Goal: Information Seeking & Learning: Learn about a topic

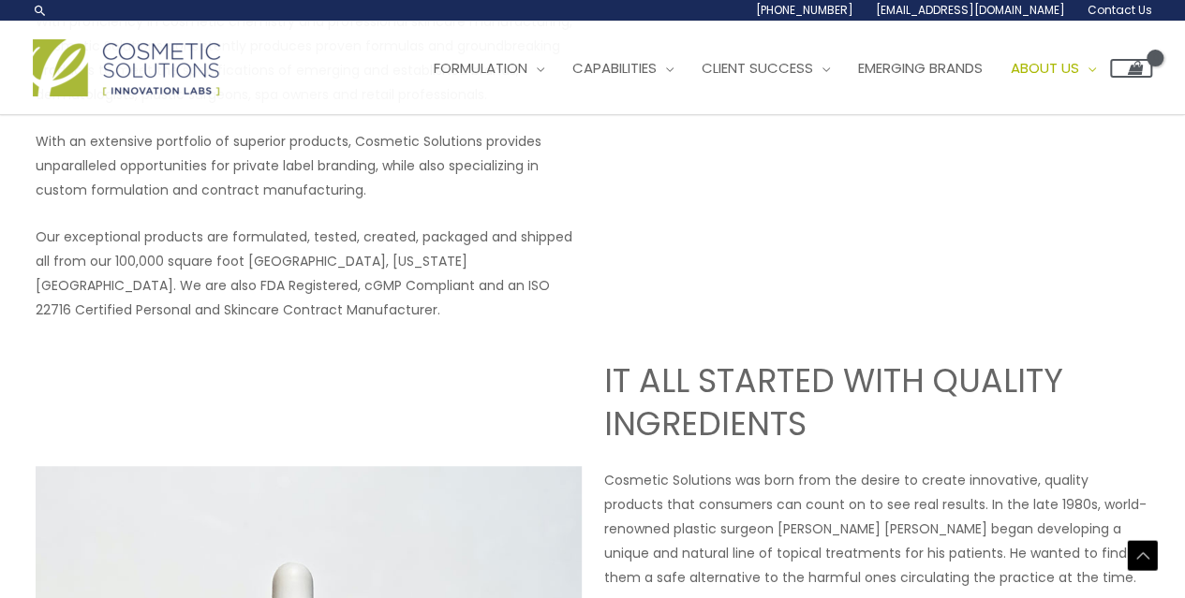
scroll to position [406, 0]
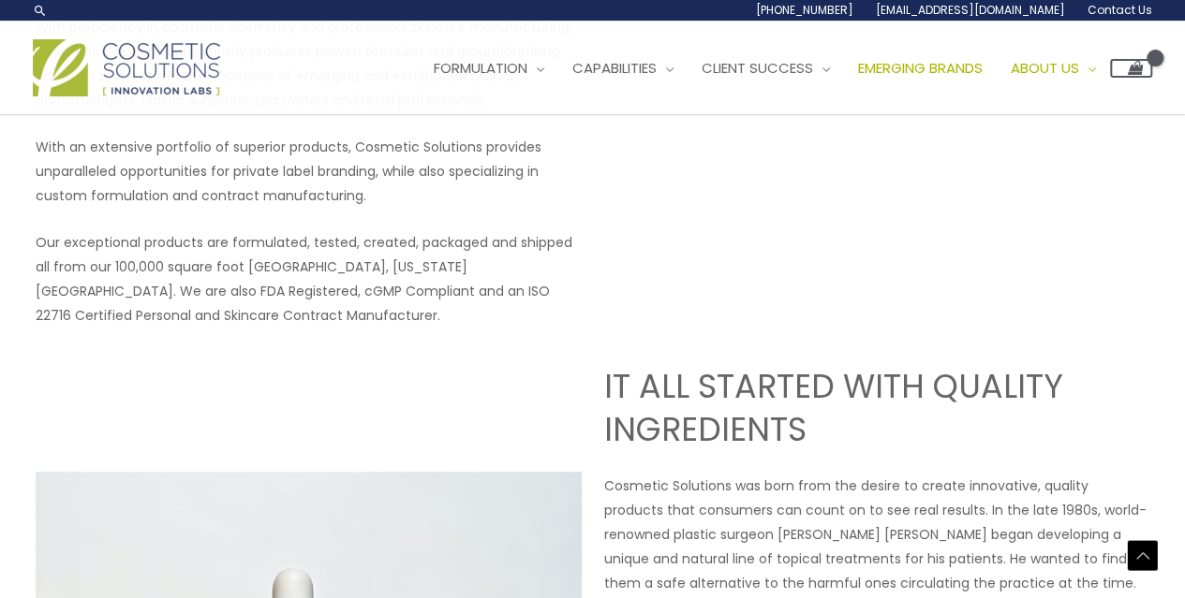
click at [951, 66] on span "Emerging Brands" at bounding box center [920, 68] width 125 height 20
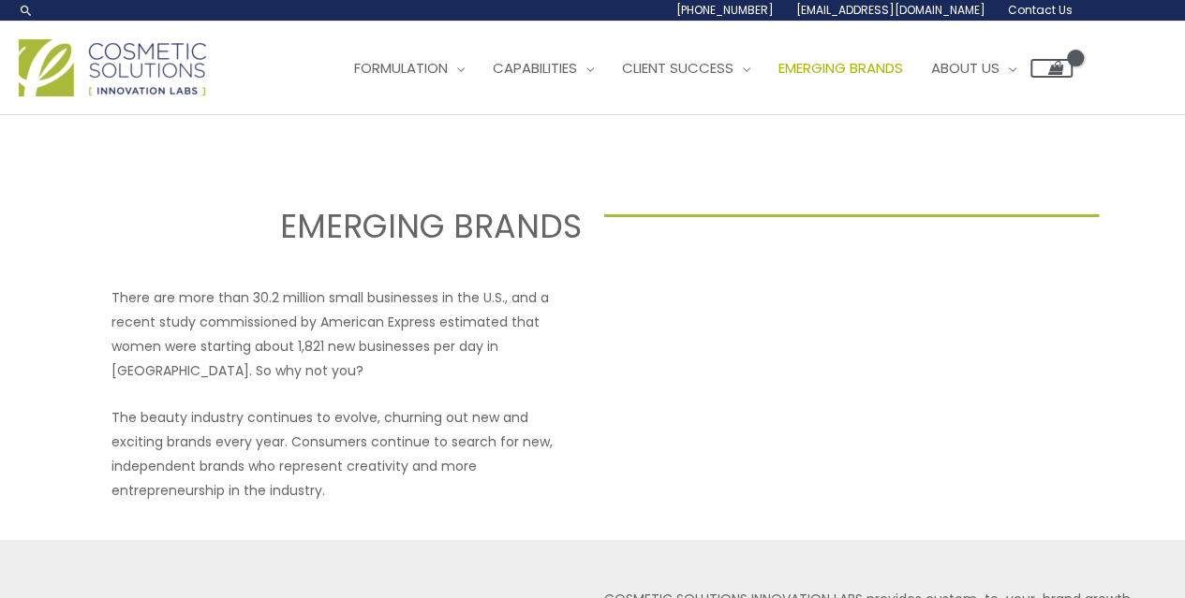
click at [155, 58] on img at bounding box center [112, 67] width 187 height 57
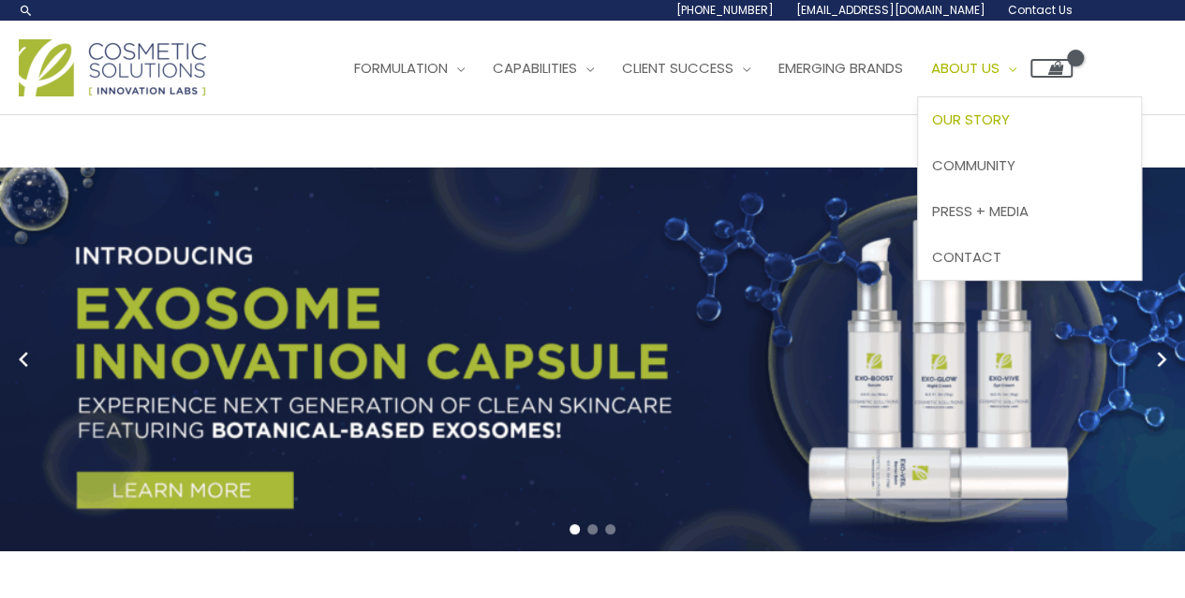
click at [1010, 123] on span "Our Story" at bounding box center [971, 120] width 78 height 20
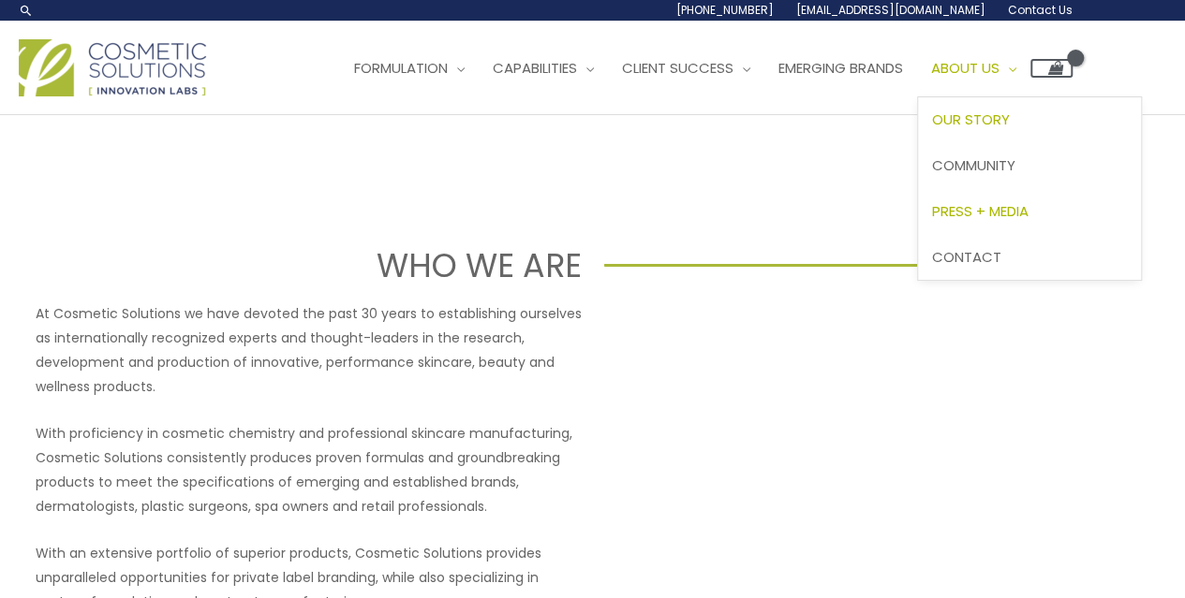
click at [1028, 205] on span "Press + Media" at bounding box center [980, 211] width 96 height 20
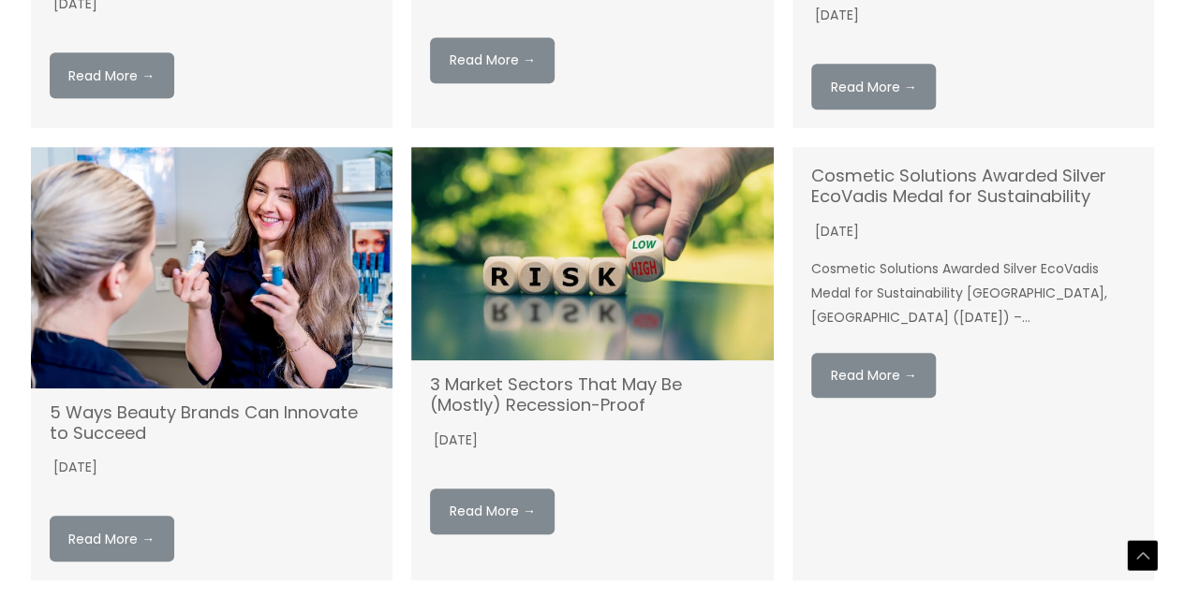
scroll to position [550, 0]
click at [893, 194] on link "Cosmetic Solutions Awarded Silver EcoVadis Medal for Sustainability" at bounding box center [958, 185] width 295 height 44
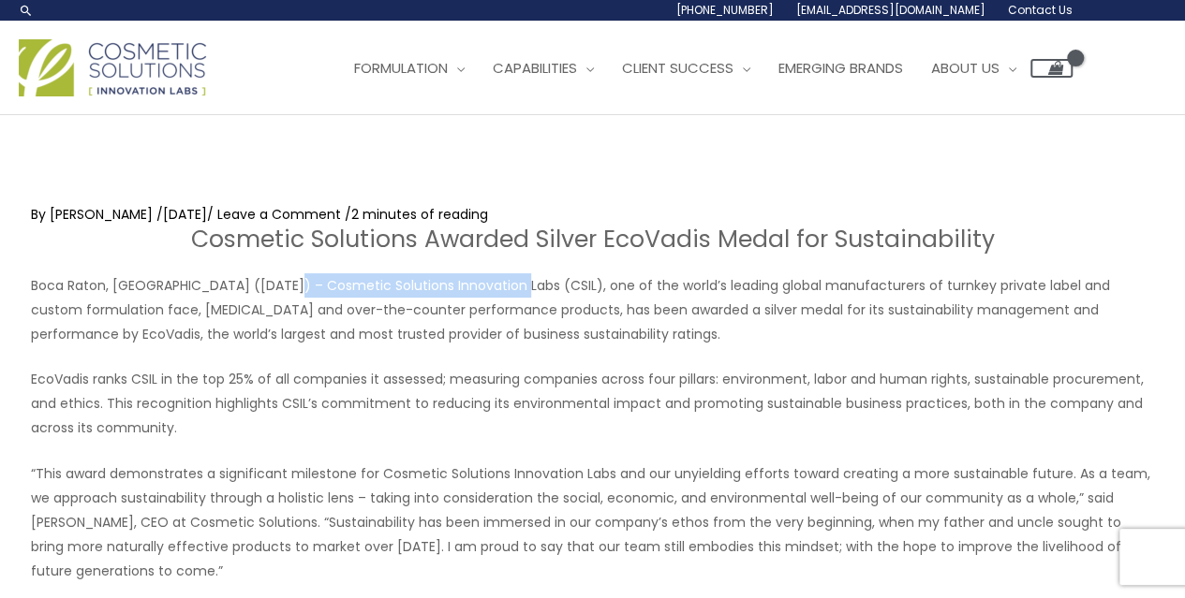
drag, startPoint x: 273, startPoint y: 284, endPoint x: 506, endPoint y: 262, distance: 234.2
click at [506, 262] on div "Cosmetic Solutions Awarded Silver EcoVadis Medal for Sustainability Boca Raton,…" at bounding box center [593, 531] width 1124 height 613
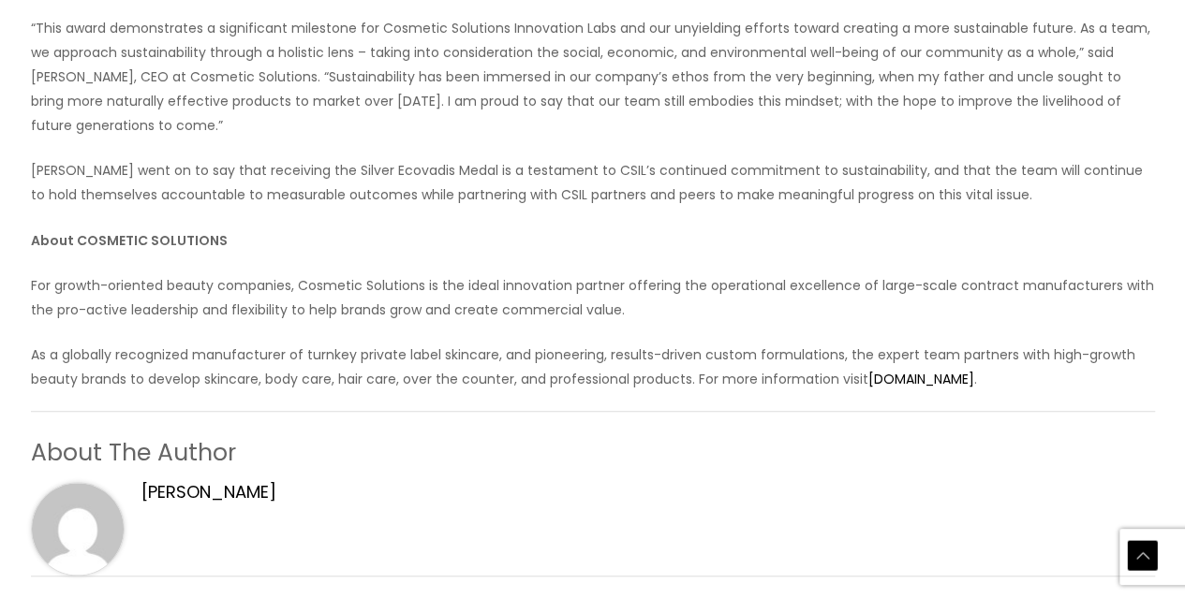
scroll to position [445, 0]
copy p "Cosmetic Solutions Innovation Labs"
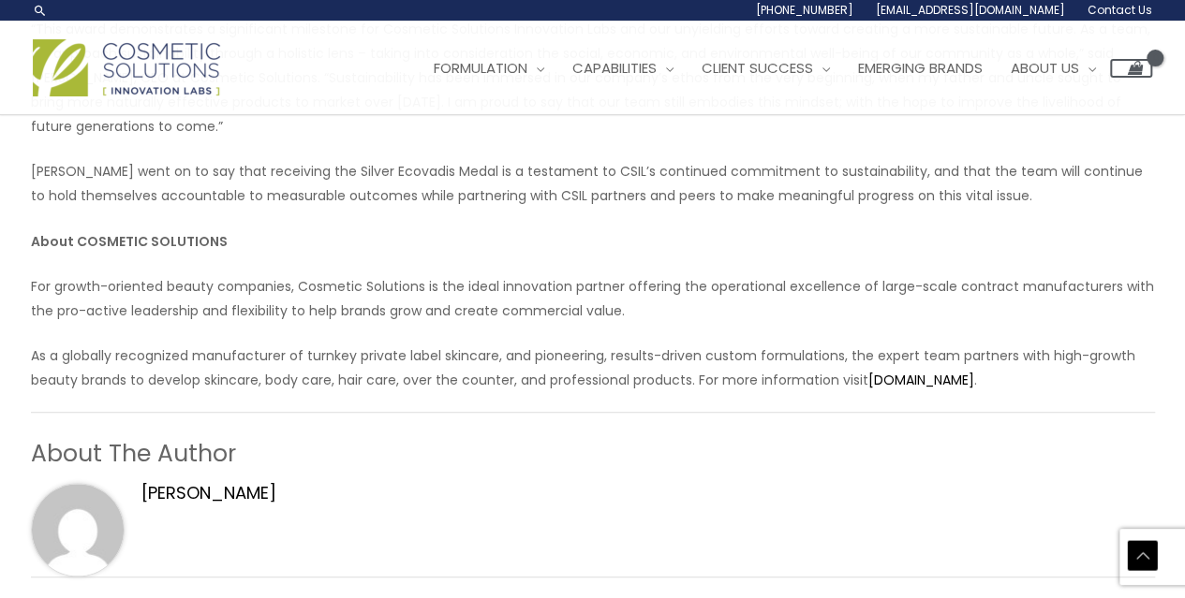
scroll to position [0, 0]
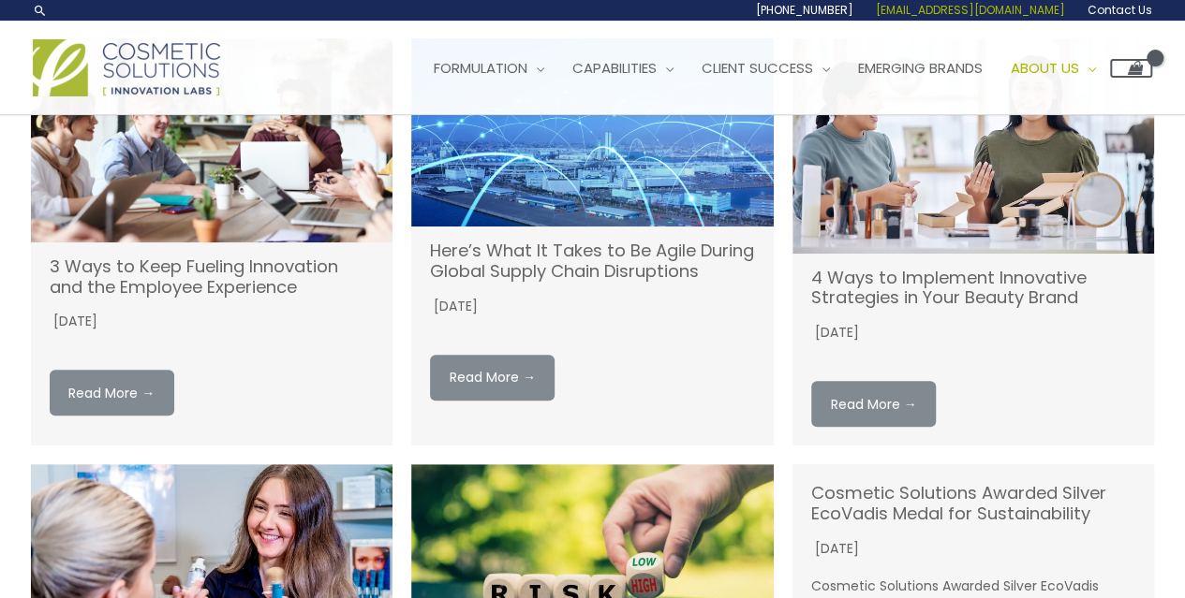
scroll to position [218, 0]
